Goal: Check status: Check status

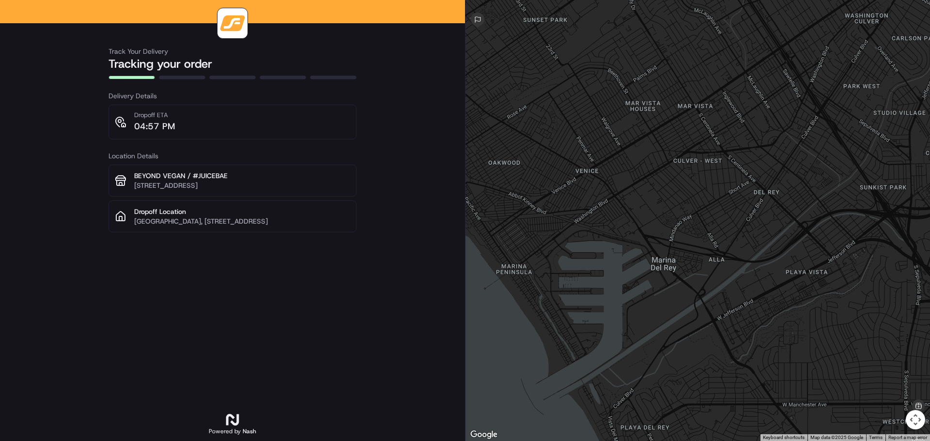
click at [525, 104] on div at bounding box center [698, 220] width 465 height 441
drag, startPoint x: 525, startPoint y: 104, endPoint x: 526, endPoint y: 112, distance: 7.9
click at [526, 110] on div at bounding box center [698, 220] width 465 height 441
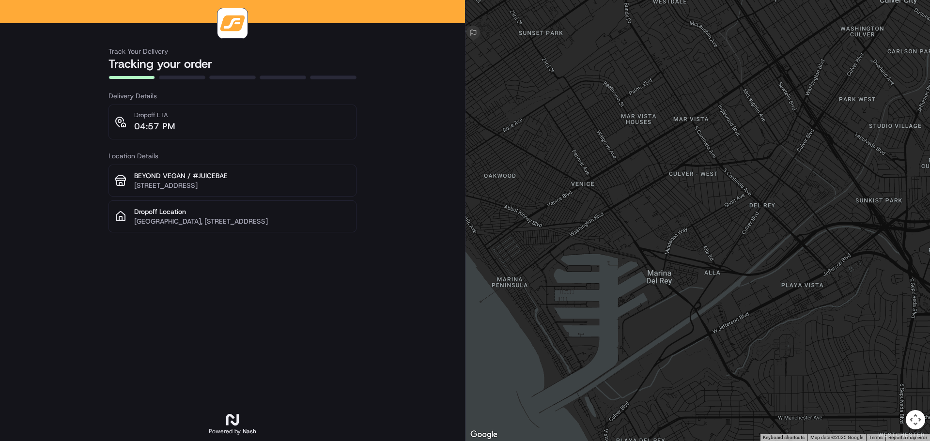
drag, startPoint x: 593, startPoint y: 196, endPoint x: 532, endPoint y: 315, distance: 133.7
click at [532, 315] on div at bounding box center [698, 220] width 465 height 441
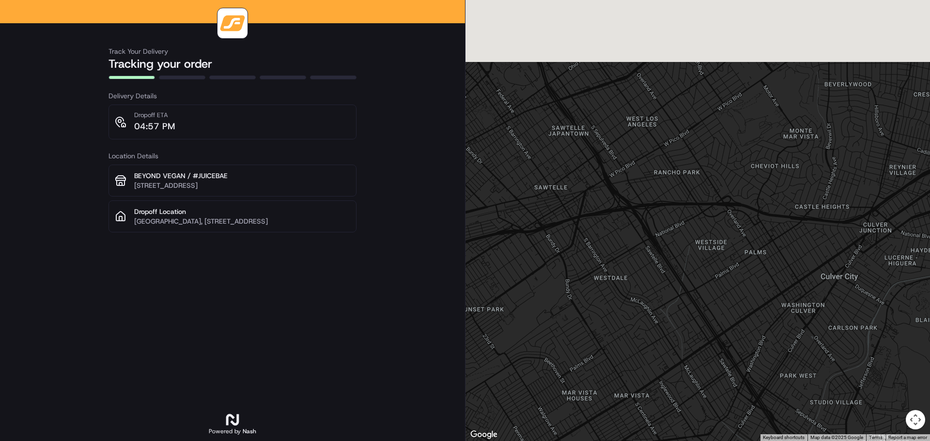
drag, startPoint x: 618, startPoint y: 207, endPoint x: 638, endPoint y: 464, distance: 257.6
click at [638, 441] on html "Track Your Delivery Tracking your order Delivery Details Dropoff ETA 04:57 PM L…" at bounding box center [465, 220] width 930 height 441
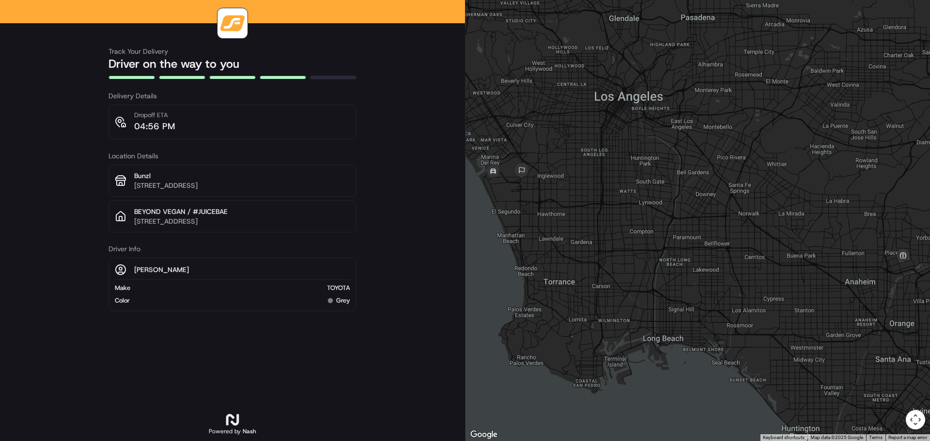
click at [512, 186] on div at bounding box center [698, 220] width 465 height 441
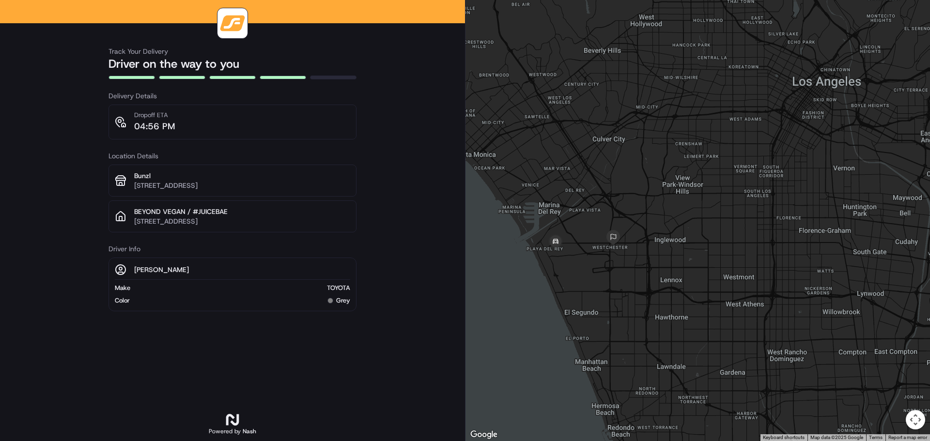
drag, startPoint x: 501, startPoint y: 184, endPoint x: 586, endPoint y: 263, distance: 115.6
click at [586, 263] on div at bounding box center [698, 220] width 465 height 441
click at [577, 259] on div at bounding box center [698, 220] width 465 height 441
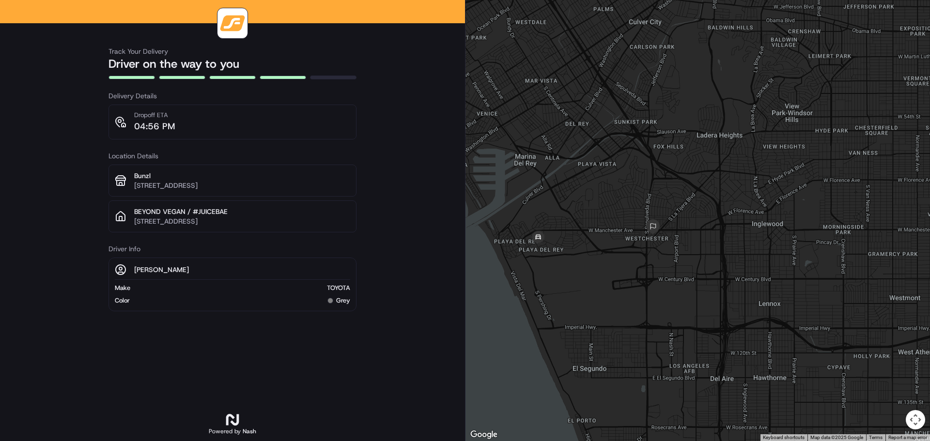
click at [562, 246] on div at bounding box center [698, 220] width 465 height 441
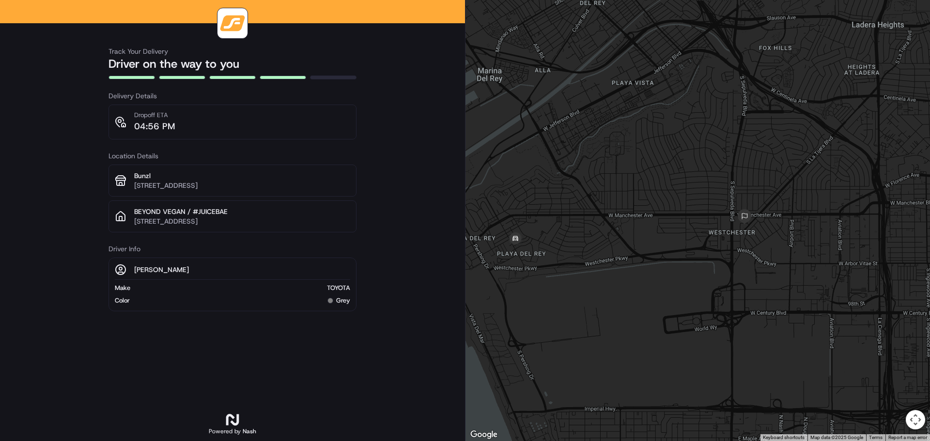
click at [551, 238] on div at bounding box center [698, 220] width 465 height 441
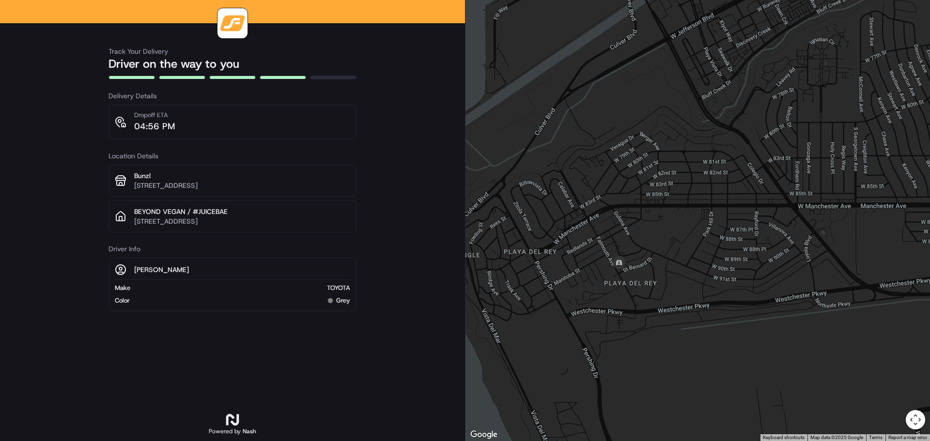
drag, startPoint x: 533, startPoint y: 251, endPoint x: 676, endPoint y: 267, distance: 143.3
click at [676, 267] on div at bounding box center [698, 220] width 465 height 441
click at [662, 258] on div at bounding box center [698, 220] width 465 height 441
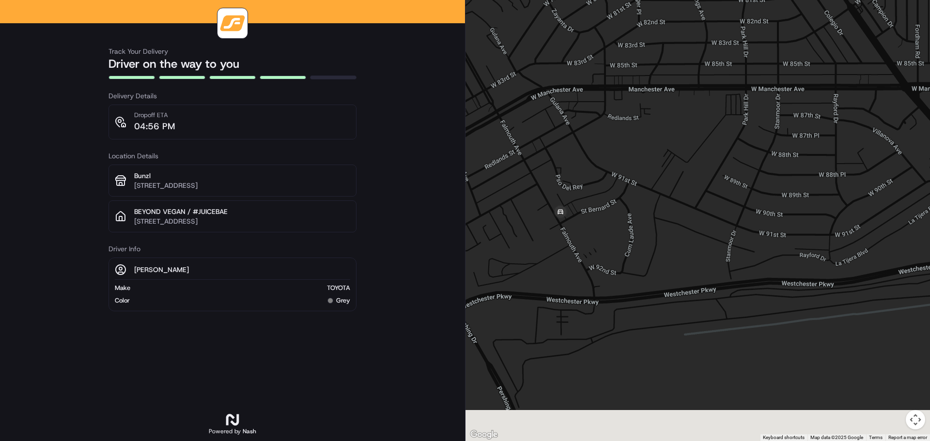
drag, startPoint x: 624, startPoint y: 304, endPoint x: 599, endPoint y: 208, distance: 99.1
click at [599, 208] on div at bounding box center [698, 220] width 465 height 441
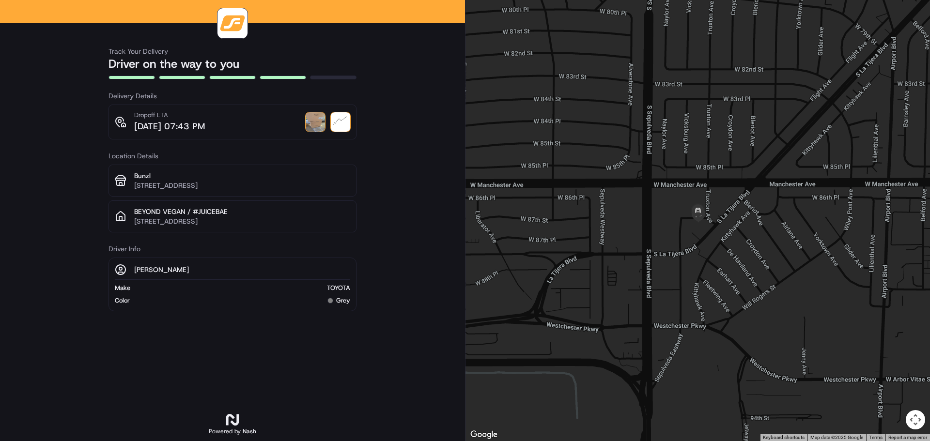
click at [315, 122] on img at bounding box center [315, 121] width 19 height 19
